Goal: Check status: Check status

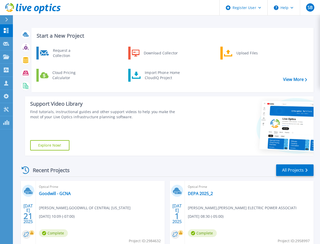
click at [210, 23] on div "Start a New Project Request a Collection Download Collector Upload Files Cloud …" at bounding box center [166, 170] width 307 height 340
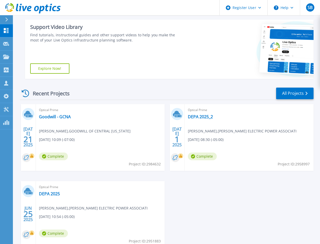
scroll to position [77, 0]
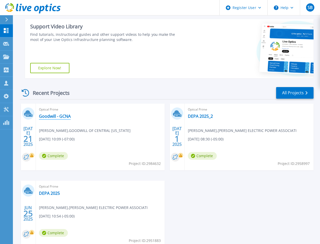
click at [58, 117] on link "Goodwill - GCNA" at bounding box center [55, 116] width 32 height 5
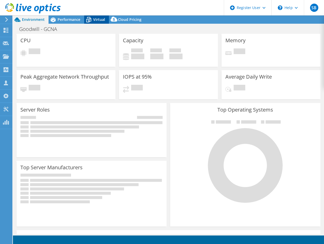
select select "USWest"
select select "USD"
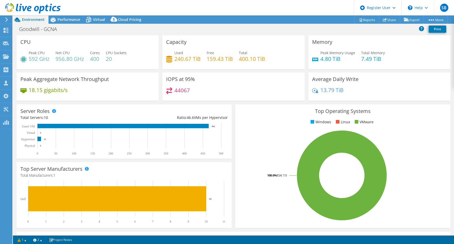
click at [219, 9] on header "SB Dell User [PERSON_NAME] [EMAIL_ADDRESS][PERSON_NAME][DOMAIN_NAME] Dell My Pr…" at bounding box center [227, 7] width 454 height 15
